Goal: Transaction & Acquisition: Purchase product/service

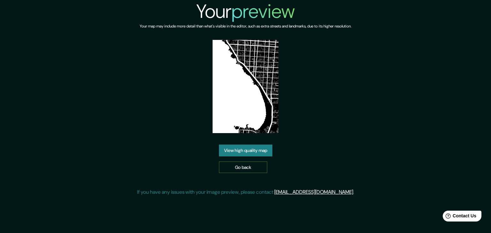
click at [253, 167] on link "Go back" at bounding box center [243, 168] width 48 height 12
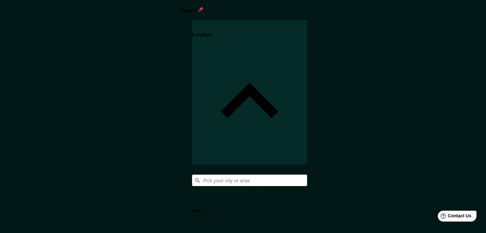
click at [307, 175] on input "Pick your city or area" at bounding box center [249, 181] width 115 height 12
click at [307, 175] on input "Iquique, Región de Tarapacá, Chile" at bounding box center [249, 181] width 115 height 12
drag, startPoint x: 451, startPoint y: 65, endPoint x: 394, endPoint y: 71, distance: 57.5
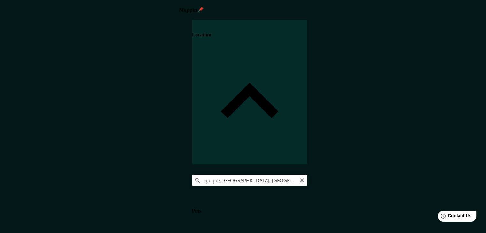
click at [307, 175] on input "Iquique, Región de Tarapacá, Chile" at bounding box center [249, 181] width 115 height 12
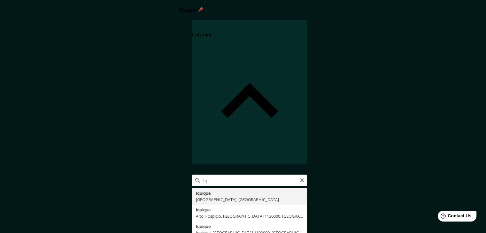
type input "I"
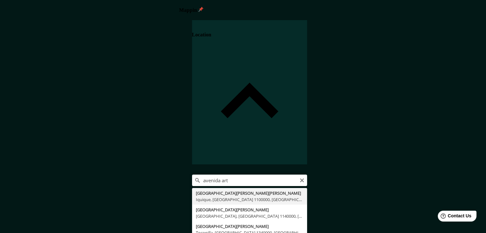
type input "[GEOGRAPHIC_DATA][PERSON_NAME][PERSON_NAME], [GEOGRAPHIC_DATA], [GEOGRAPHIC_DAT…"
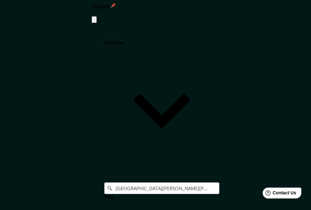
scroll to position [10, 0]
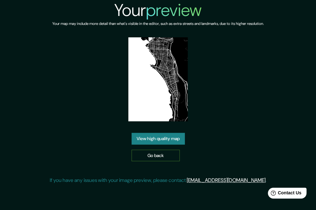
click at [159, 155] on link "Go back" at bounding box center [156, 156] width 48 height 12
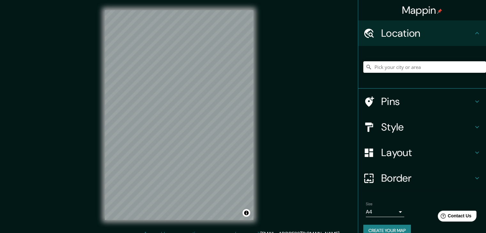
click at [316, 68] on input "Pick your city or area" at bounding box center [424, 67] width 123 height 12
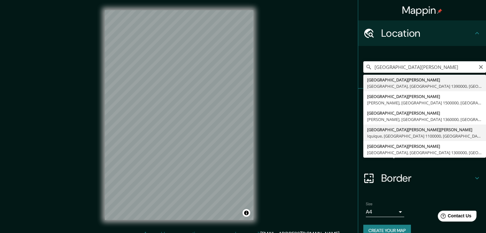
type input "[GEOGRAPHIC_DATA][PERSON_NAME][PERSON_NAME], [GEOGRAPHIC_DATA], [GEOGRAPHIC_DAT…"
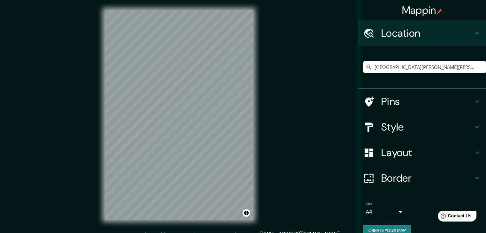
click at [316, 127] on h4 "Style" at bounding box center [427, 127] width 92 height 13
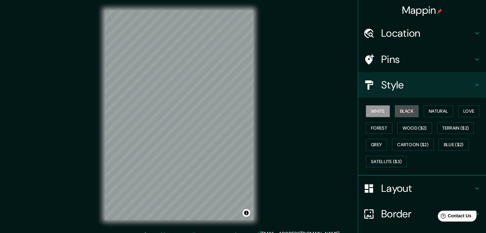
click at [316, 113] on button "Black" at bounding box center [407, 111] width 24 height 12
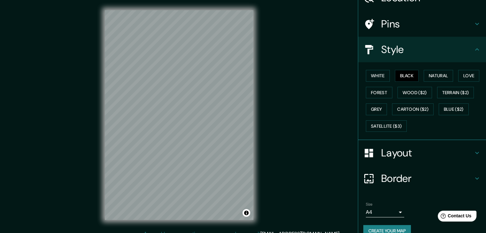
scroll to position [46, 0]
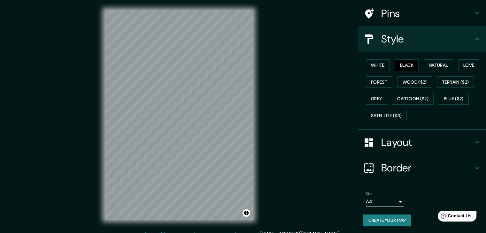
click at [316, 210] on button "Create your map" at bounding box center [387, 221] width 48 height 12
